Goal: Navigation & Orientation: Find specific page/section

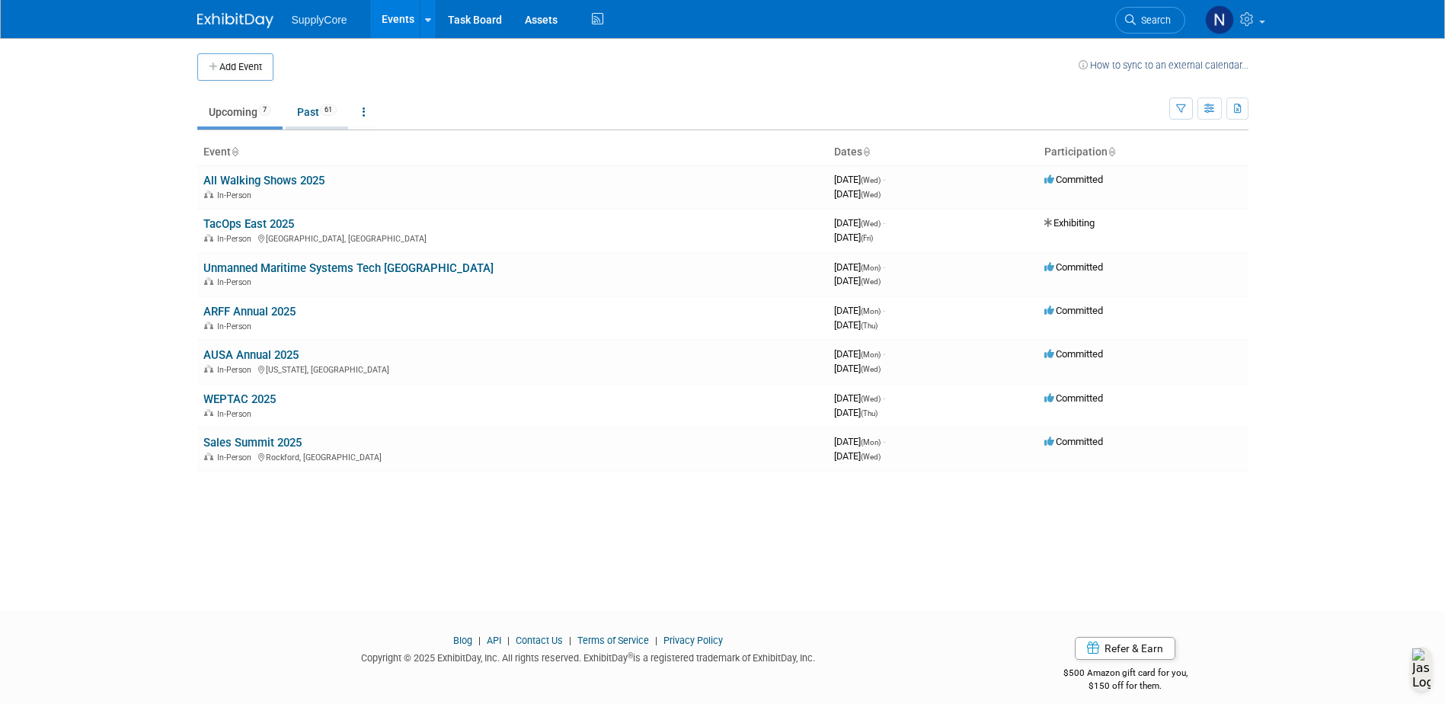
click at [310, 116] on link "Past 61" at bounding box center [317, 111] width 62 height 29
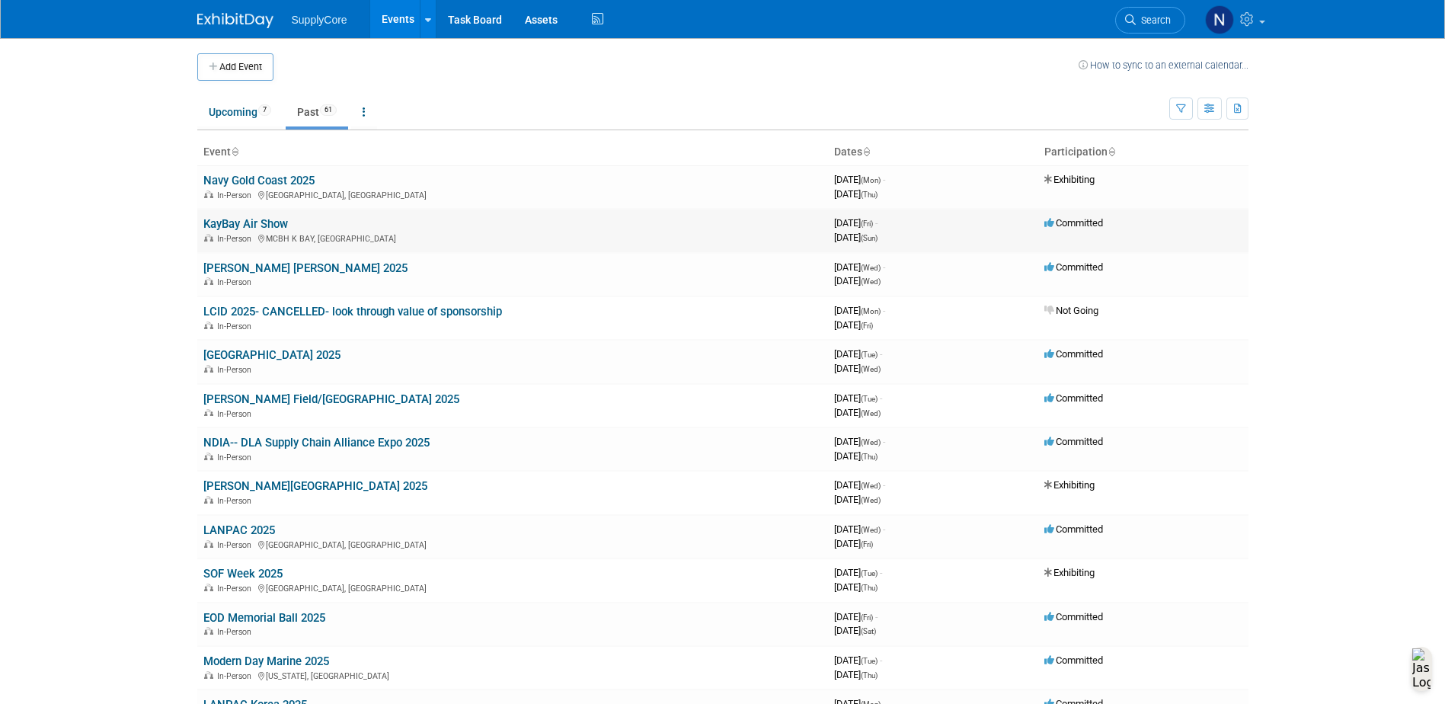
click at [268, 223] on link "KayBay Air Show" at bounding box center [245, 224] width 85 height 14
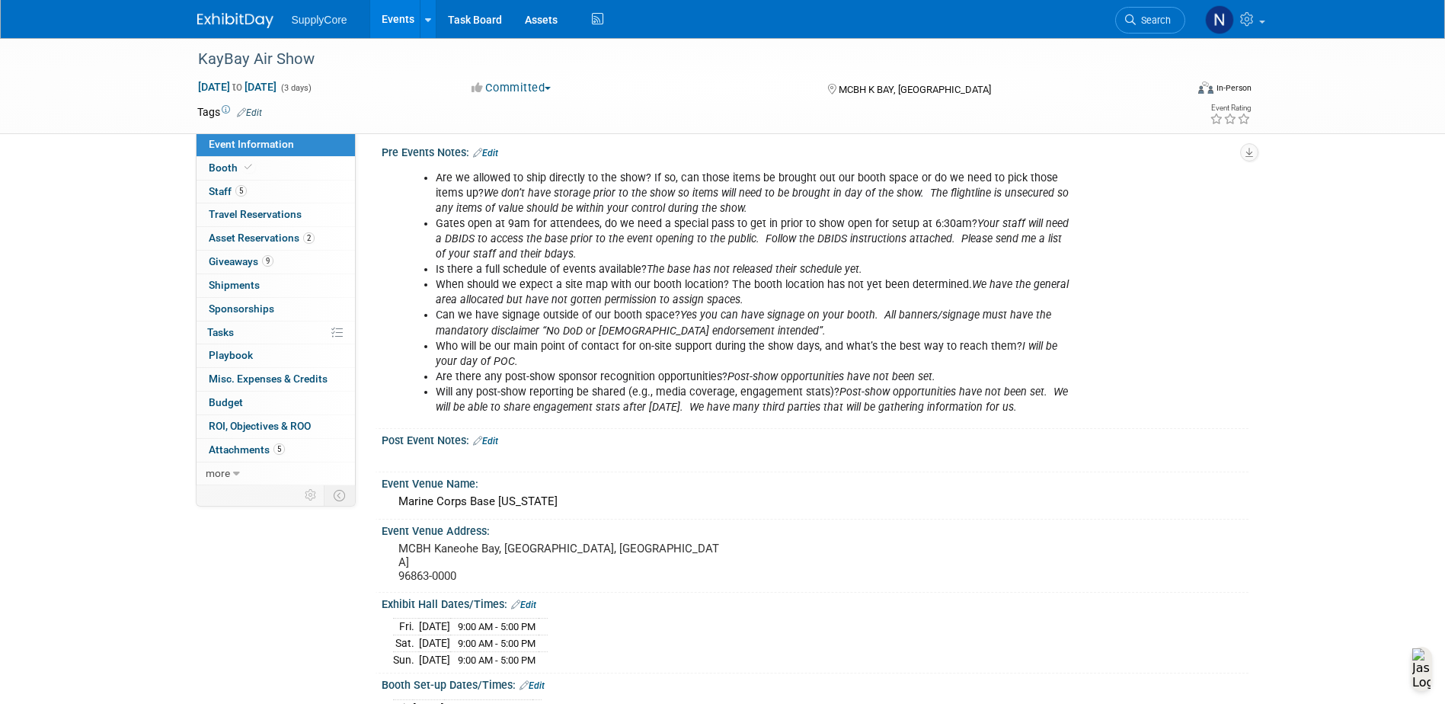
scroll to position [228, 0]
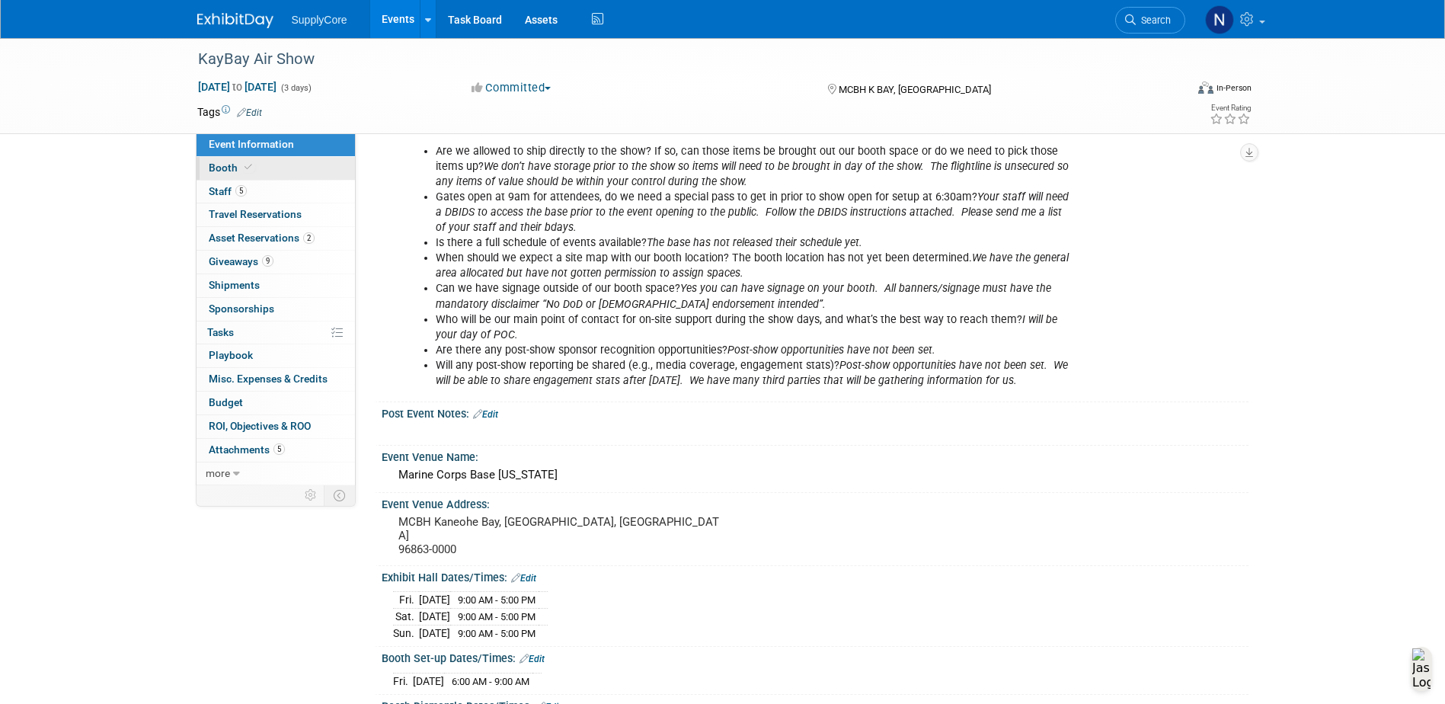
click at [235, 173] on span "Booth" at bounding box center [232, 167] width 46 height 12
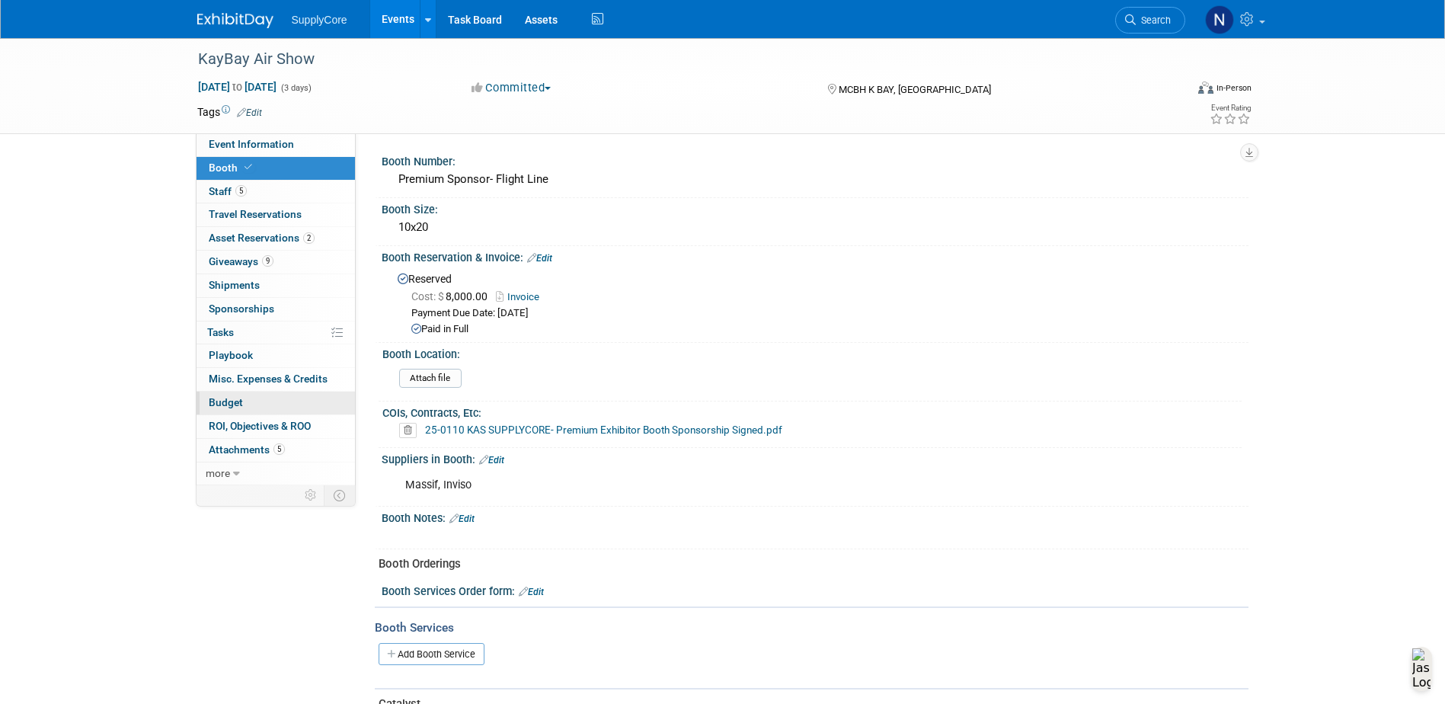
click at [240, 401] on span "Budget" at bounding box center [226, 402] width 34 height 12
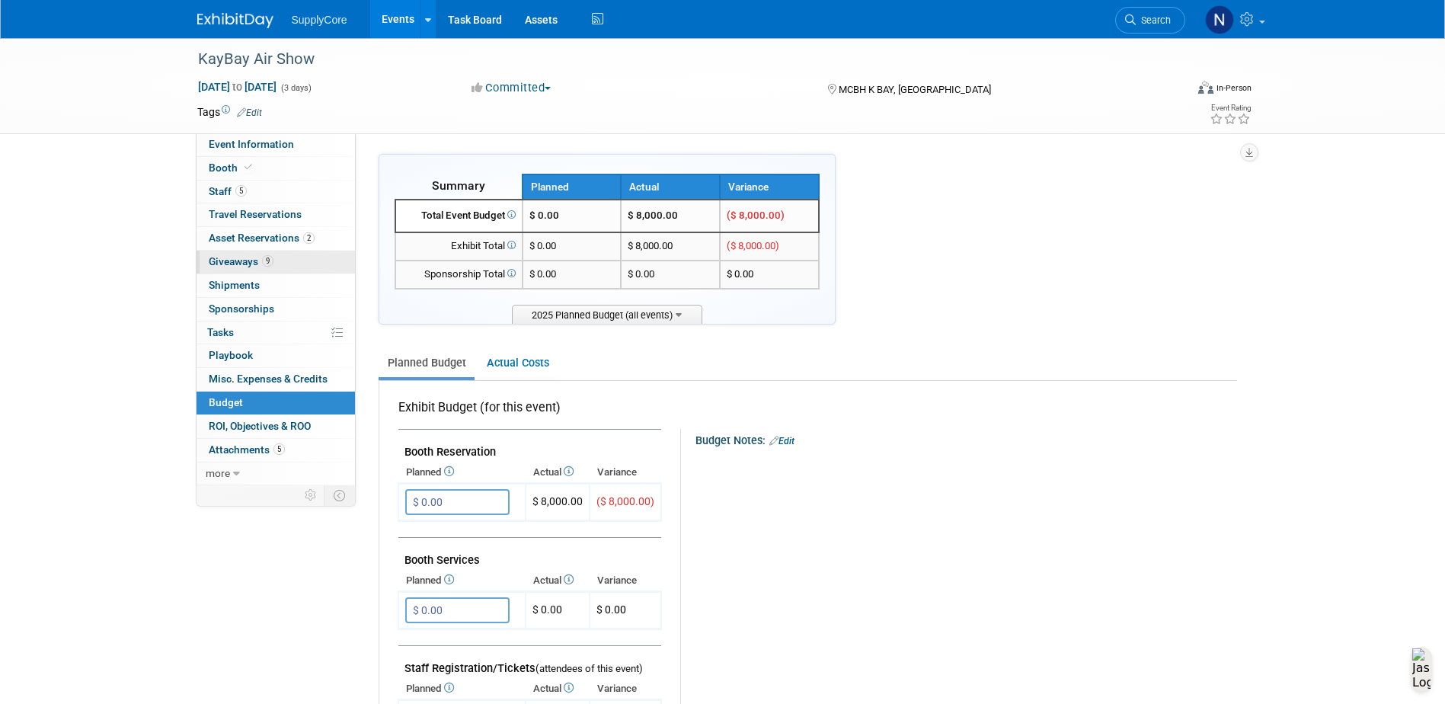
click at [233, 260] on span "Giveaways 9" at bounding box center [241, 261] width 65 height 12
